Goal: Unclear

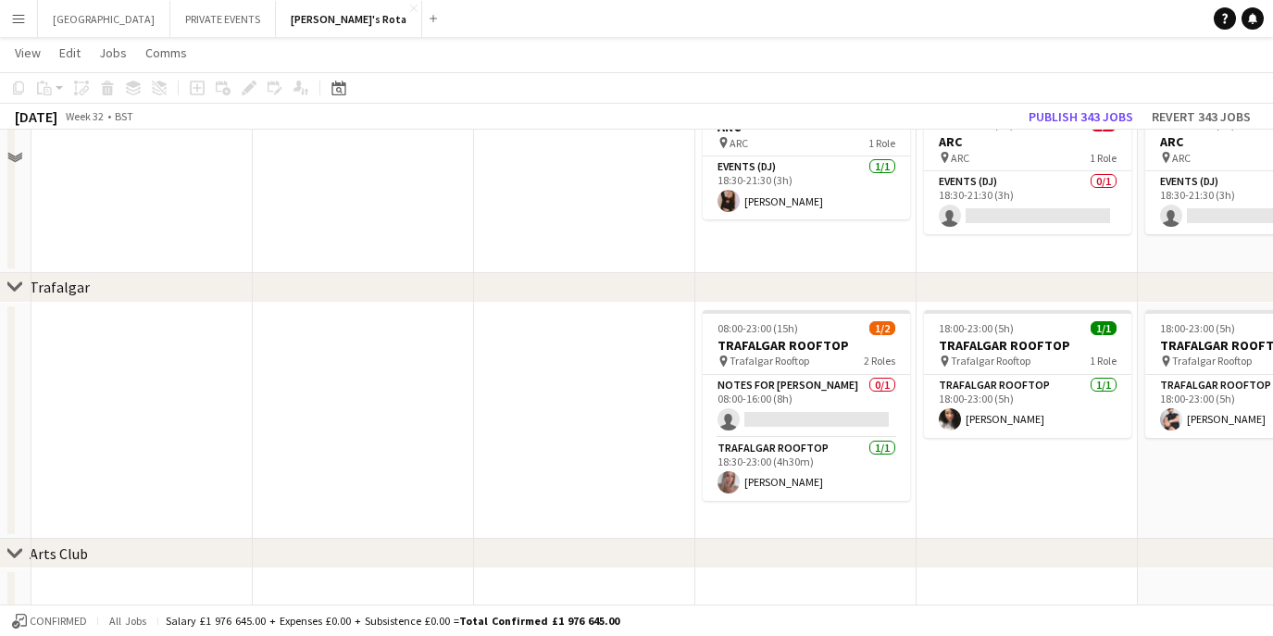
scroll to position [3141, 0]
